Goal: Transaction & Acquisition: Book appointment/travel/reservation

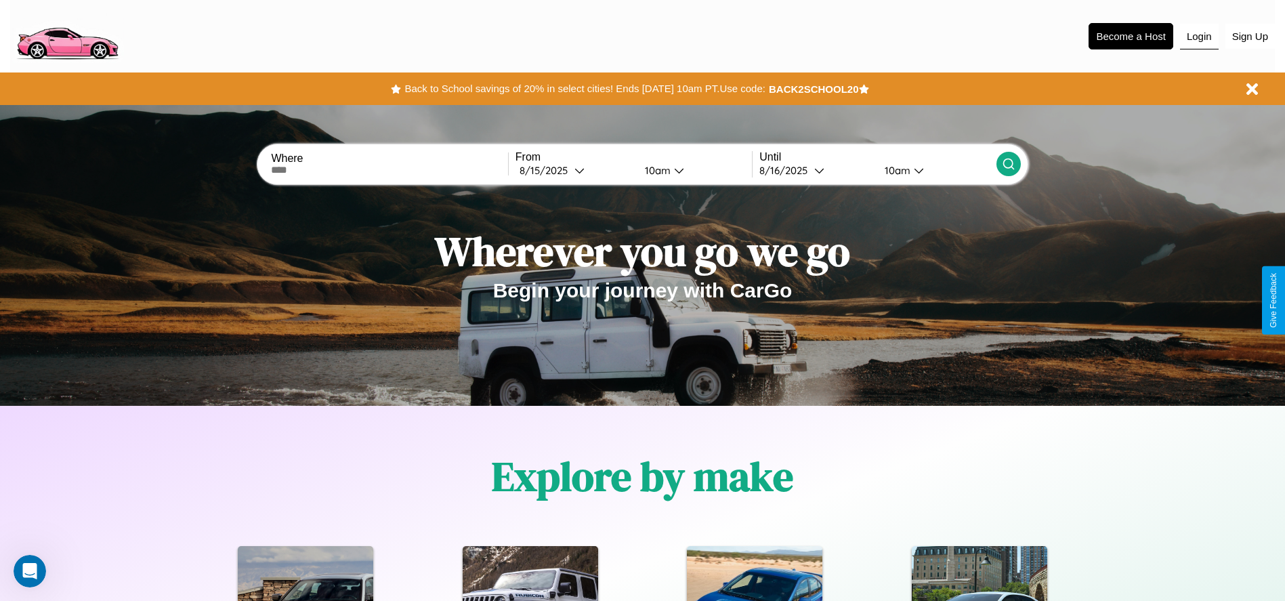
click at [1199, 36] on button "Login" at bounding box center [1199, 37] width 39 height 26
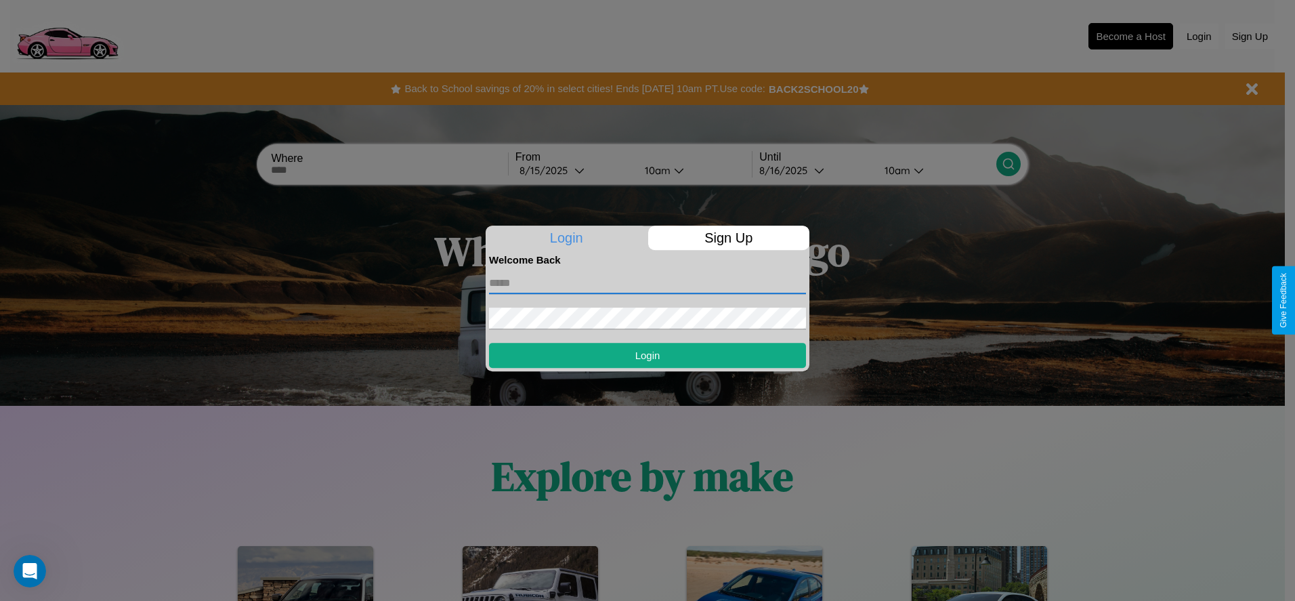
click at [647, 282] on input "text" at bounding box center [647, 283] width 317 height 22
type input "**********"
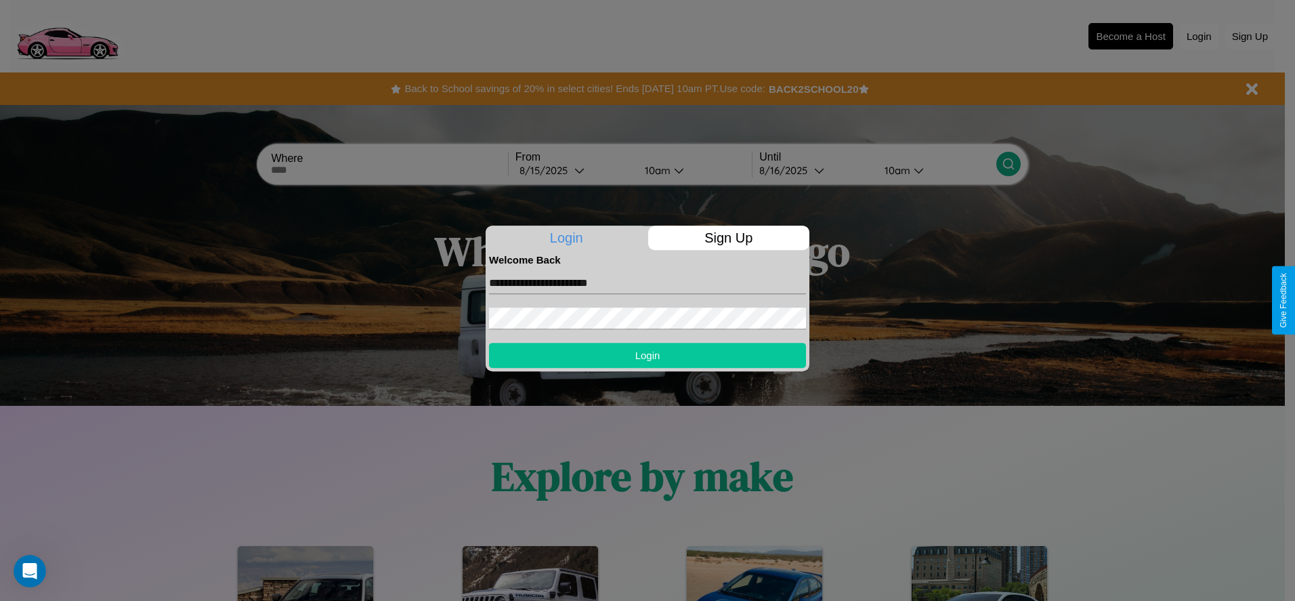
click at [647, 355] on button "Login" at bounding box center [647, 355] width 317 height 25
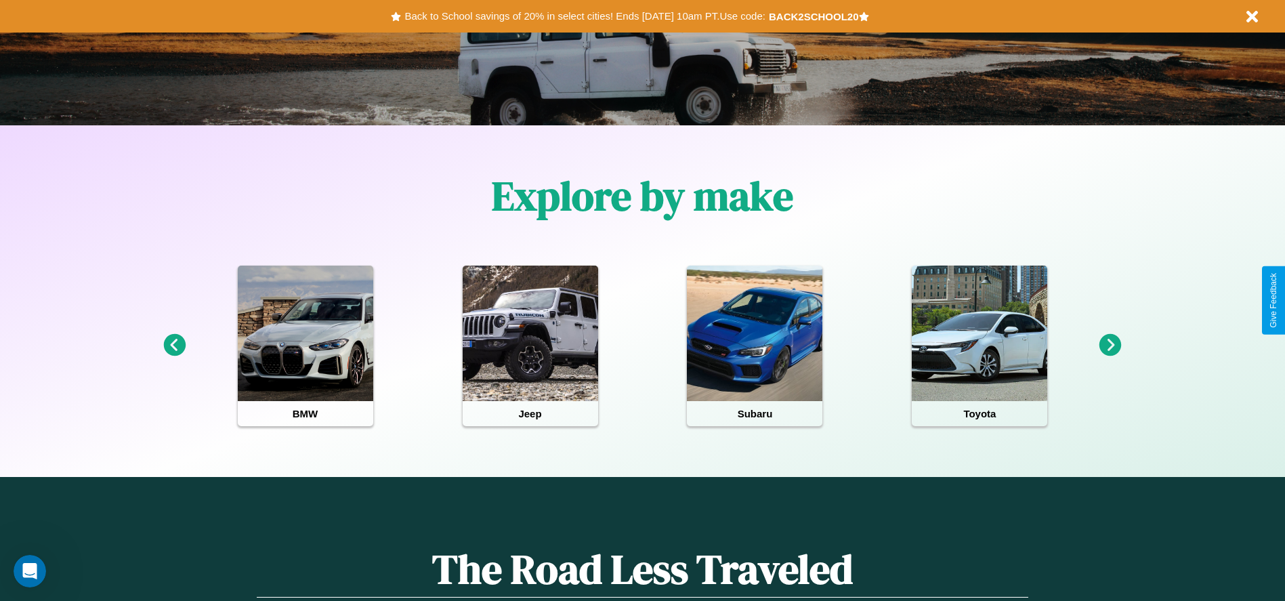
scroll to position [281, 0]
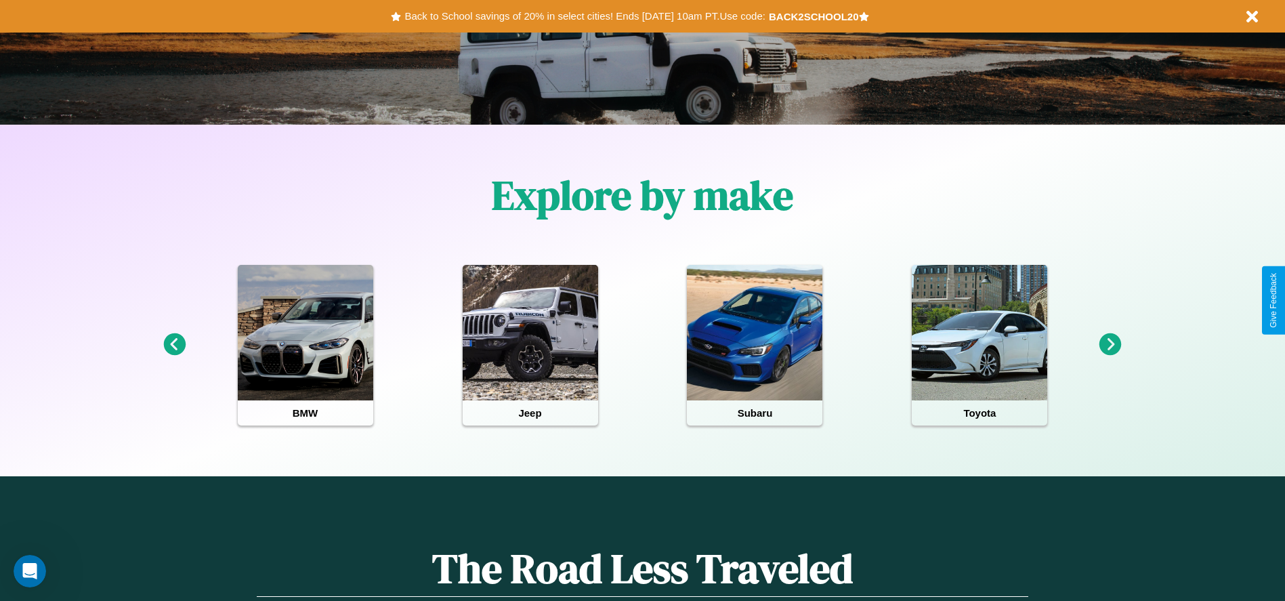
click at [1110, 345] on icon at bounding box center [1110, 344] width 22 height 22
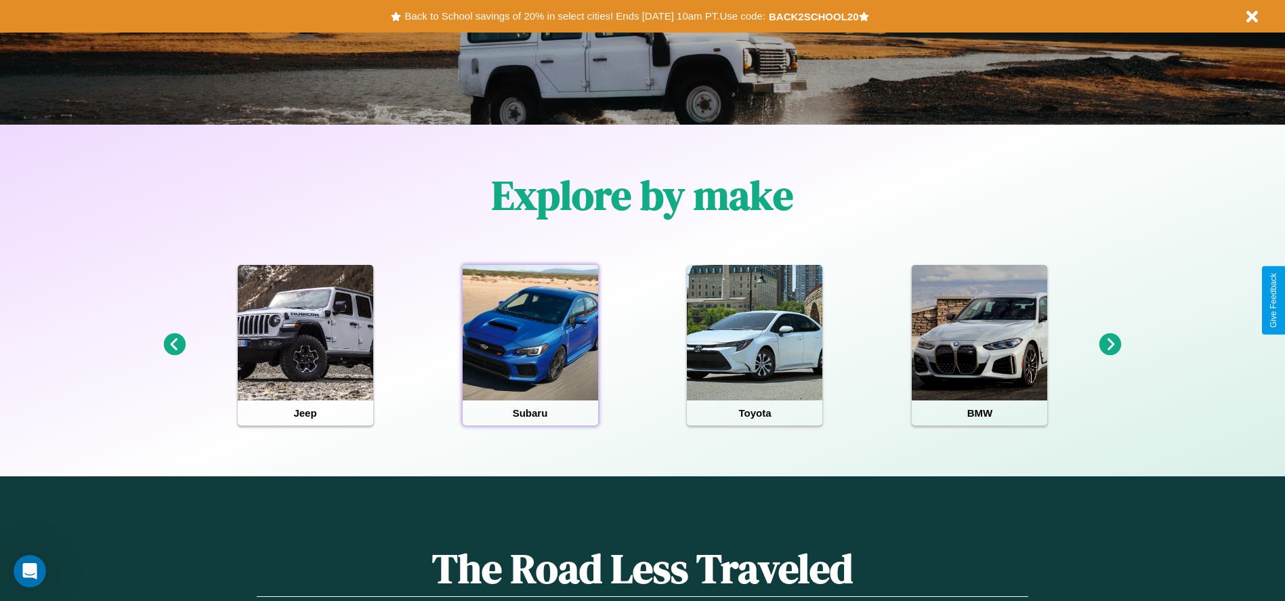
click at [530, 345] on div at bounding box center [530, 332] width 135 height 135
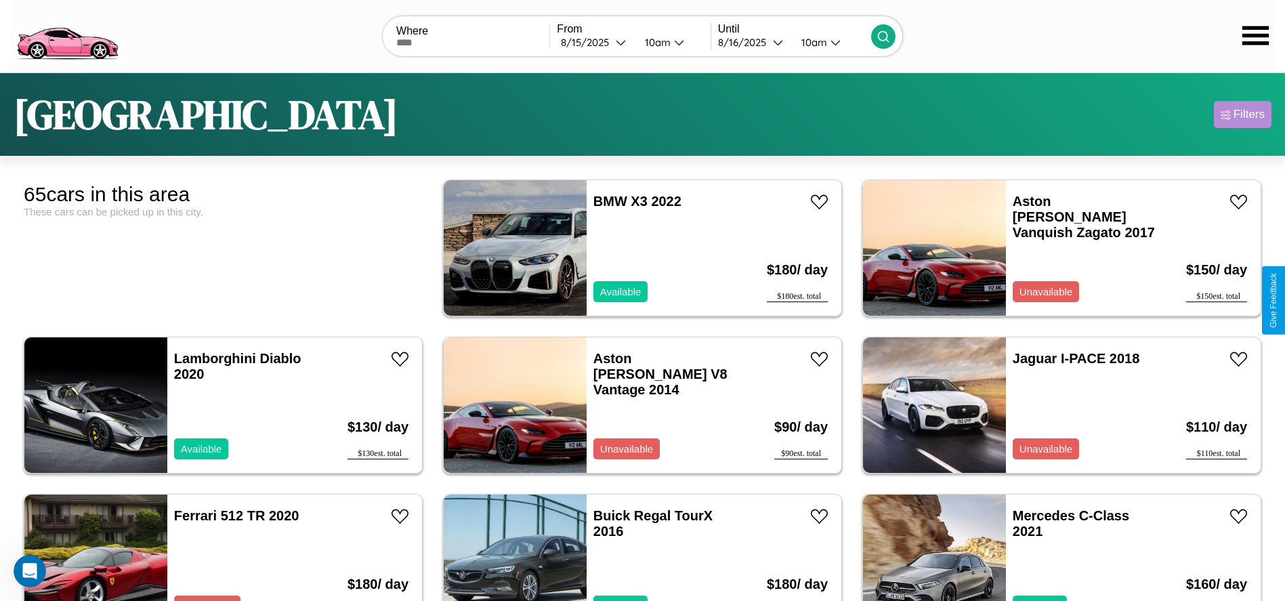
click at [1242, 114] on div "Filters" at bounding box center [1248, 115] width 31 height 14
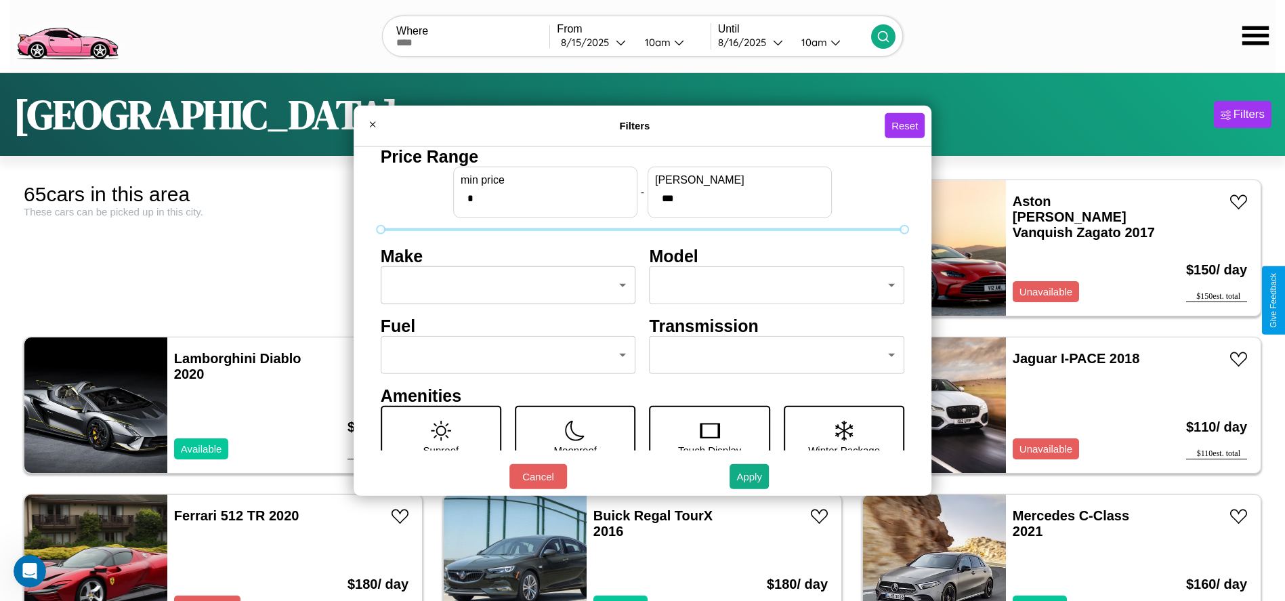
click at [504, 285] on body "CarGo Where From [DATE] 10am Until [DATE] 10am [GEOGRAPHIC_DATA] Filters 65 car…" at bounding box center [642, 342] width 1285 height 685
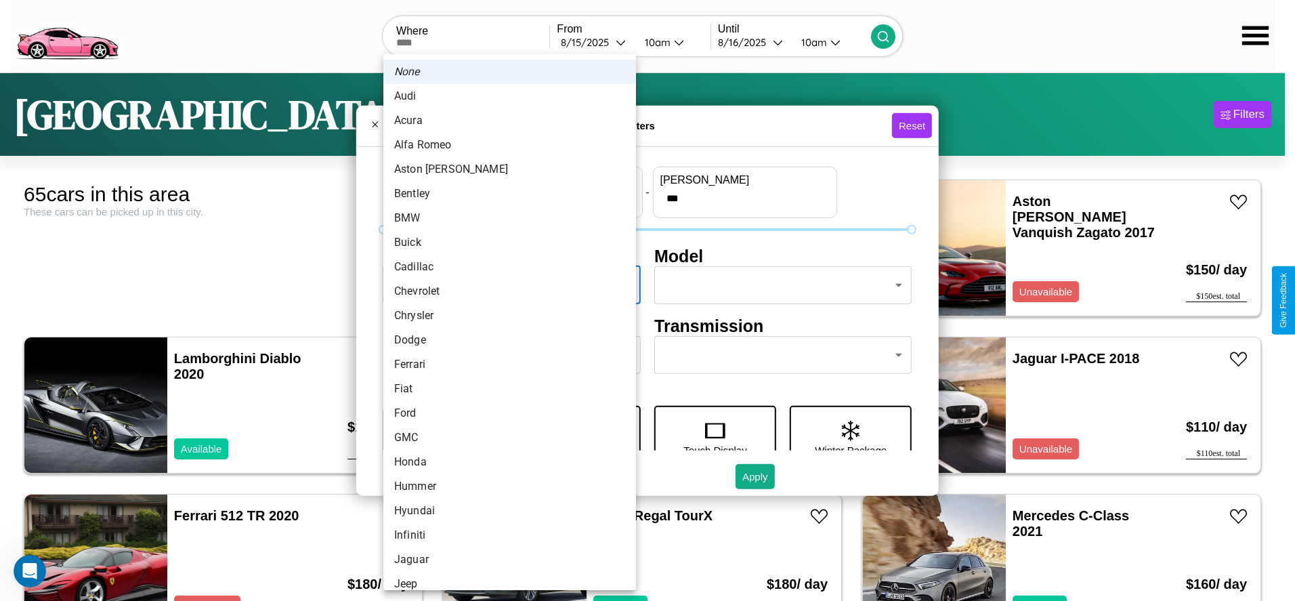
click at [505, 96] on li "Audi" at bounding box center [509, 96] width 253 height 24
type input "****"
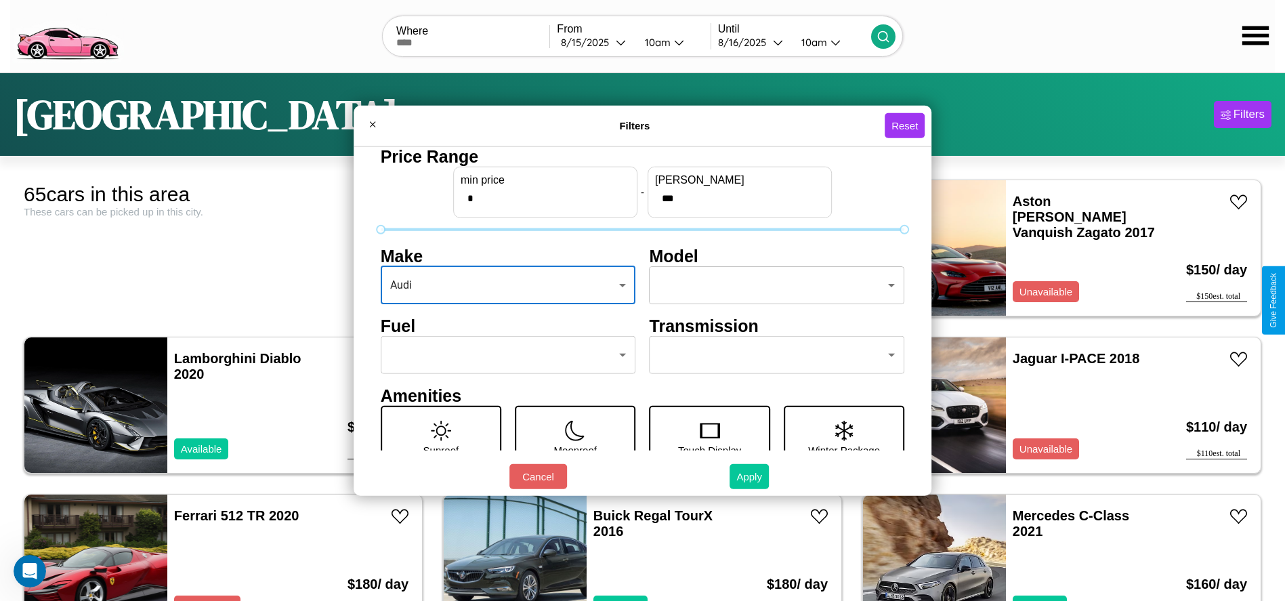
click at [750, 476] on button "Apply" at bounding box center [748, 476] width 39 height 25
